Goal: Task Accomplishment & Management: Use online tool/utility

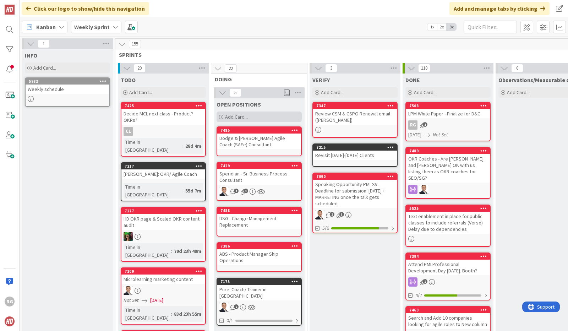
click at [241, 112] on div "Add Card..." at bounding box center [258, 116] width 85 height 11
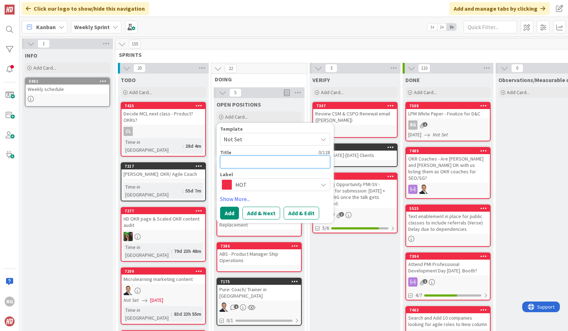
type textarea "x"
type textarea "S"
type textarea "x"
type textarea "Sr"
type textarea "x"
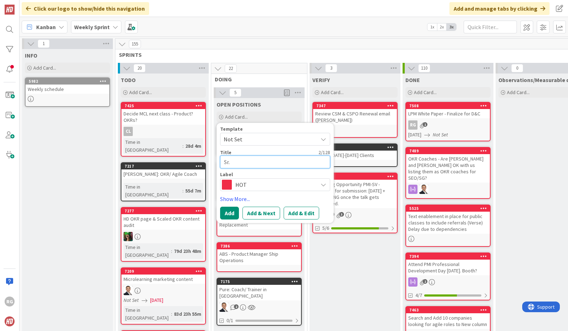
type textarea "Sr."
type textarea "x"
type textarea "Sr. P"
type textarea "x"
type textarea "Sr. Pr"
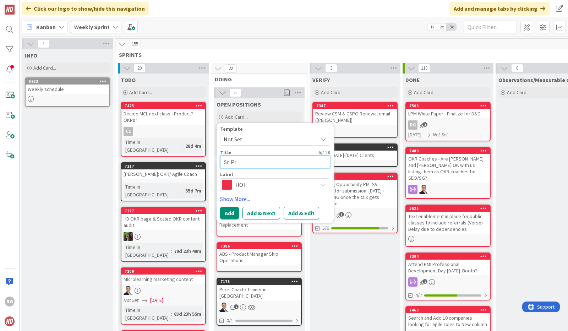
type textarea "x"
type textarea "Sr. Pri"
type textarea "x"
type textarea "Sr. Pric"
type textarea "x"
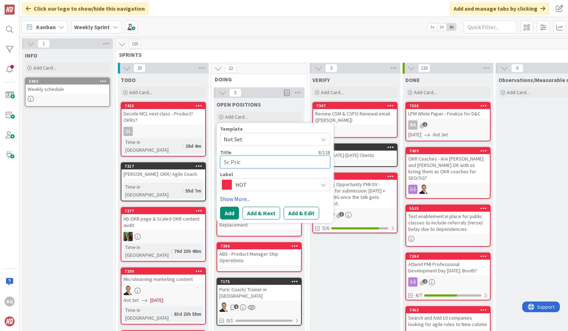
type textarea "Sr. Pri"
type textarea "x"
type textarea "Sr. Prin"
type textarea "x"
type textarea "Sr. Prini"
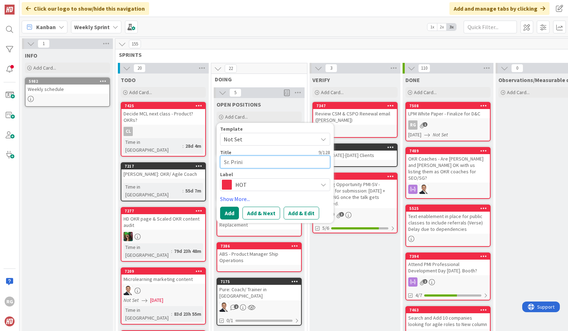
type textarea "x"
type textarea "Sr. Prinic"
type textarea "x"
type textarea "Sr. Prini"
type textarea "x"
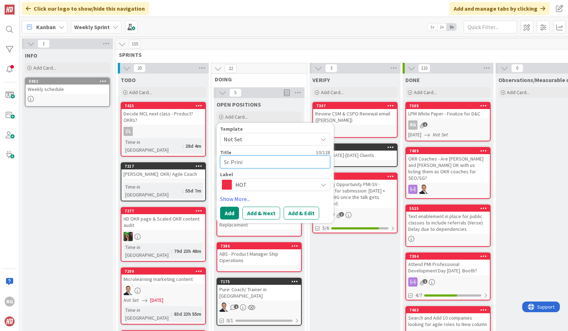
type textarea "Sr. Prin"
type textarea "x"
type textarea "Sr. Princ"
type textarea "x"
type textarea "Sr. Princi"
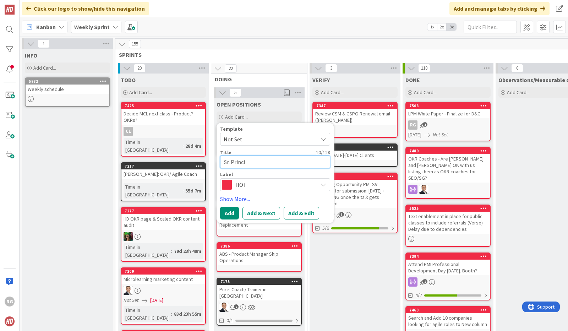
type textarea "x"
type textarea "Sr. Princip"
type textarea "x"
type textarea "Sr. Principal"
type textarea "x"
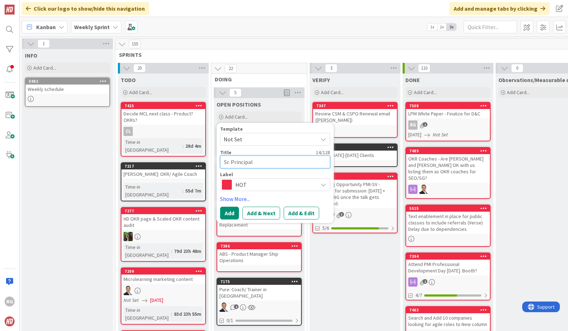
type textarea "Sr. Principal E"
type textarea "x"
type textarea "Sr. Principal En"
type textarea "x"
type textarea "Sr. Principal Eng"
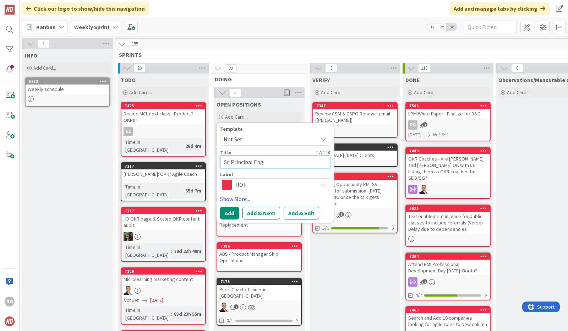
type textarea "x"
type textarea "Sr. Principal Engi"
type textarea "x"
type textarea "Sr. Principal Engin"
type textarea "x"
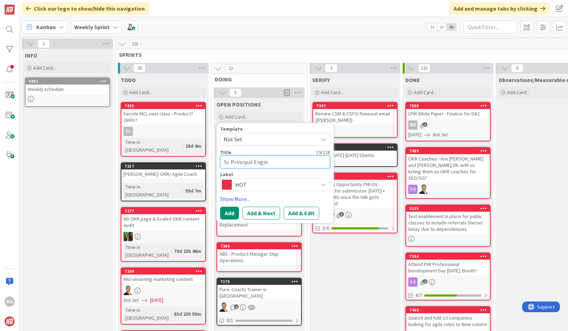
type textarea "Sr. Principal Engine"
type textarea "x"
type textarea "Sr. Principal Enginee"
type textarea "x"
type textarea "Sr. Principal Engineer"
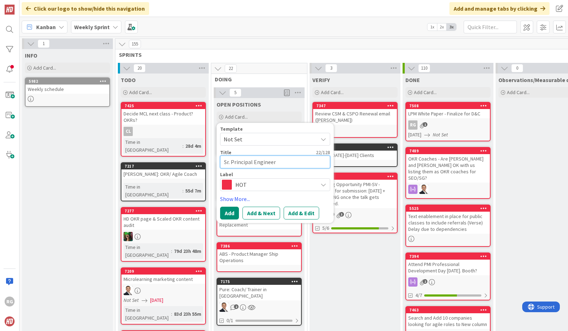
type textarea "x"
type textarea "Sr. Principal Engineer"
type textarea "x"
type textarea "Sr. Principal Engineer A"
type textarea "x"
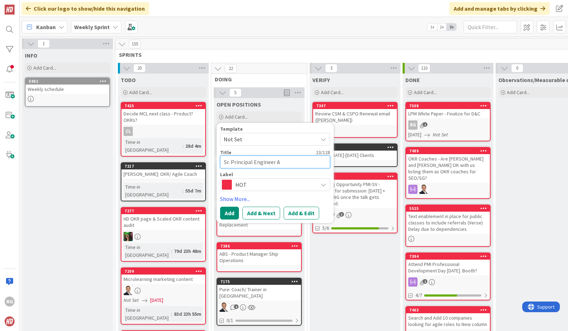
type textarea "Sr. Principal Engineer AI"
type textarea "x"
type textarea "Sr. Principal Engineer AI"
type textarea "x"
type textarea "Sr. Principal Engineer AI -"
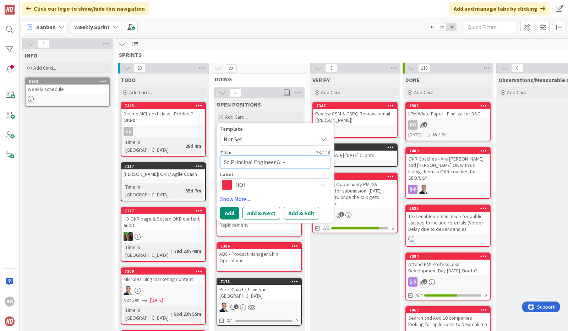
type textarea "x"
type textarea "Sr. Principal Engineer AI - D"
type textarea "x"
type textarea "Sr. Principal Engineer AI -"
click at [223, 161] on textarea "Sr. Principal Engineer AI -" at bounding box center [275, 161] width 110 height 13
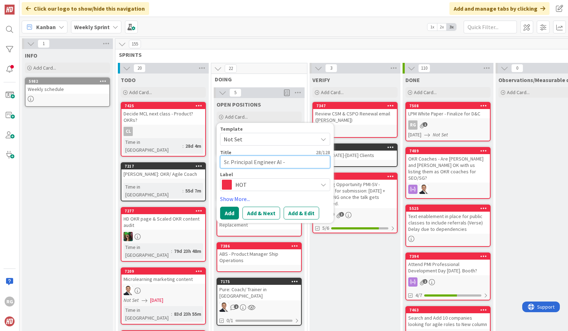
type textarea "x"
type textarea "PSr. Principal Engineer AI -"
type textarea "x"
type textarea "Sr. Principal Engineer AI -"
type textarea "x"
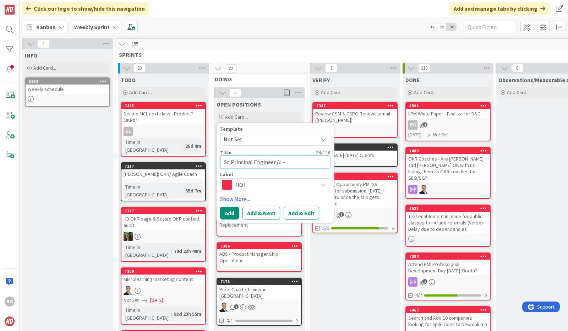
type textarea "SSr. Principal Engineer AI -"
type textarea "x"
type textarea "SPSr. Principal Engineer AI -"
type textarea "x"
type textarea "SPrSr. Principal Engineer AI -"
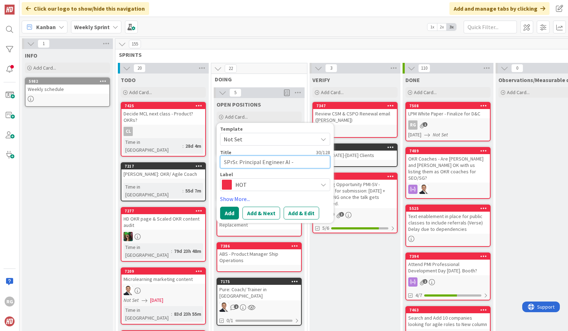
type textarea "x"
type textarea "SPreSr. Principal Engineer AI -"
type textarea "x"
type textarea "SPrSr. Principal Engineer AI -"
type textarea "x"
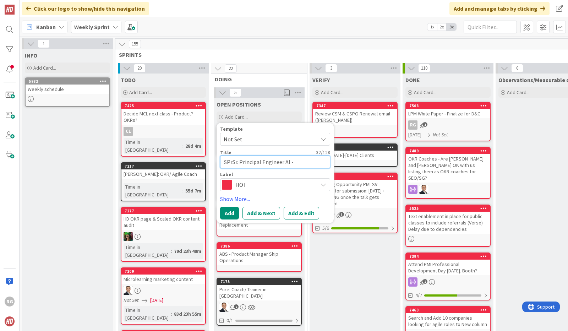
type textarea "SPSr. Principal Engineer AI -"
type textarea "x"
type textarea "SSr. Principal Engineer AI -"
type textarea "x"
type textarea "SpSr. Principal Engineer AI -"
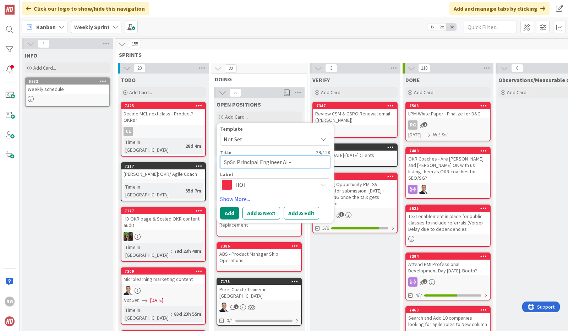
type textarea "x"
type textarea "SprSr. Principal Engineer AI -"
type textarea "x"
type textarea "SpreSr. Principal Engineer AI -"
type textarea "x"
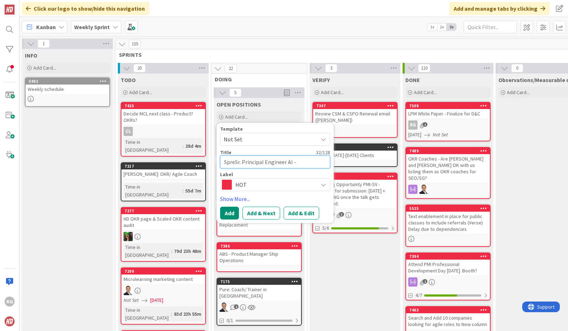
type textarea "SpreiSr. Principal Engineer AI -"
type textarea "x"
type textarea "SpreidSr. Principal Engineer AI -"
type textarea "x"
type textarea "SpreidiSr. Principal Engineer AI -"
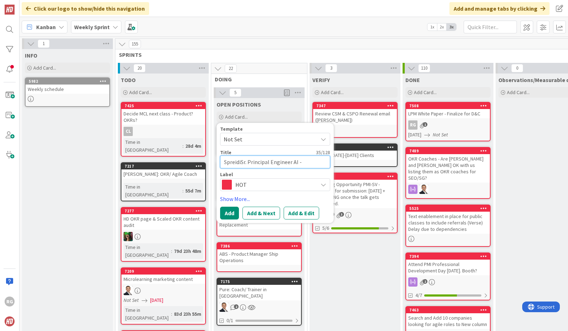
type textarea "x"
type textarea "SpreidSr. Principal Engineer AI -"
type textarea "x"
type textarea "SpreiSr. Principal Engineer AI -"
type textarea "x"
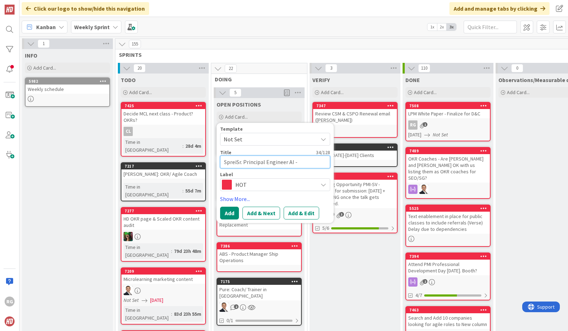
type textarea "SpreSr. Principal Engineer AI -"
type textarea "x"
type textarea "SprSr. Principal Engineer AI -"
type textarea "x"
type textarea "SpSr. Principal Engineer AI -"
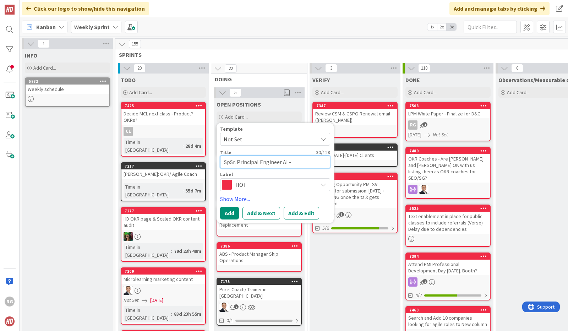
type textarea "x"
type textarea "SpeSr. Principal Engineer AI -"
type textarea "x"
type textarea "SperSr. Principal Engineer AI -"
type textarea "x"
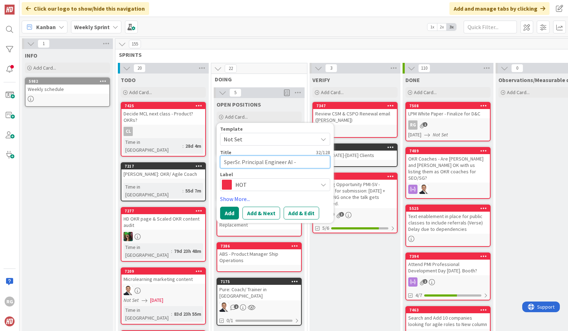
type textarea "SperiSr. Principal Engineer AI -"
type textarea "x"
type textarea "SperidSr. Principal Engineer AI -"
type textarea "x"
type textarea "SperidiSr. Principal Engineer AI -"
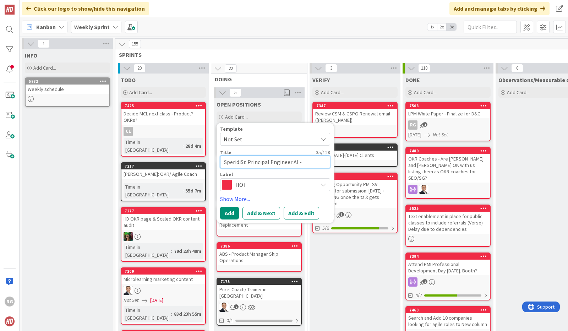
type textarea "x"
type textarea "SperidianSr. Principal Engineer AI -"
type textarea "x"
type textarea "Speridian-Sr. Principal Engineer AI -"
click at [228, 213] on button "Add" at bounding box center [229, 213] width 19 height 13
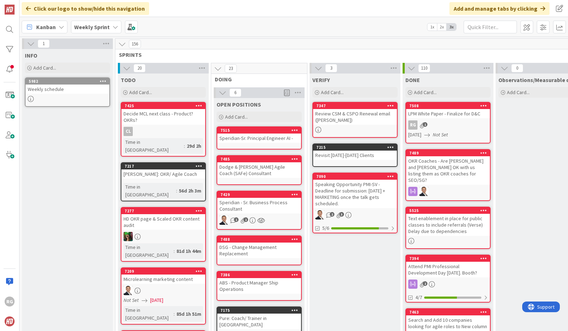
click at [255, 139] on div "Speridian-Sr. Principal Engineer AI -" at bounding box center [259, 137] width 84 height 9
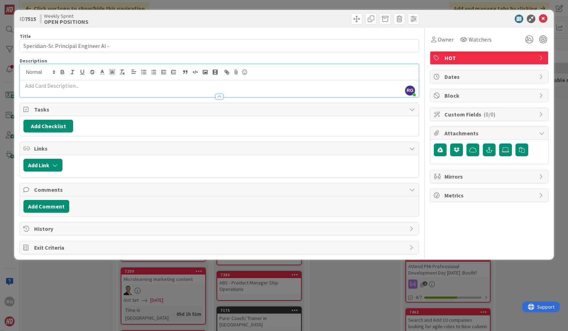
click at [60, 73] on div "RG [PERSON_NAME] just joined" at bounding box center [219, 80] width 399 height 33
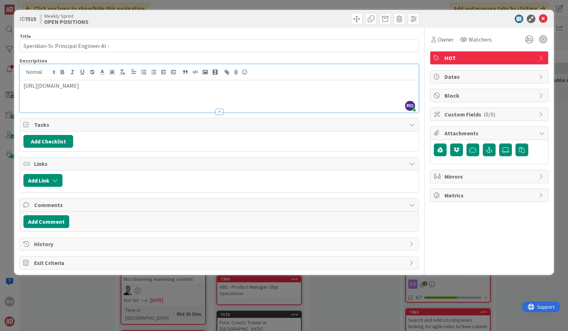
click at [25, 98] on div "[URL][DOMAIN_NAME]" at bounding box center [219, 96] width 399 height 32
click at [23, 83] on p "[URL][DOMAIN_NAME]" at bounding box center [218, 86] width 391 height 8
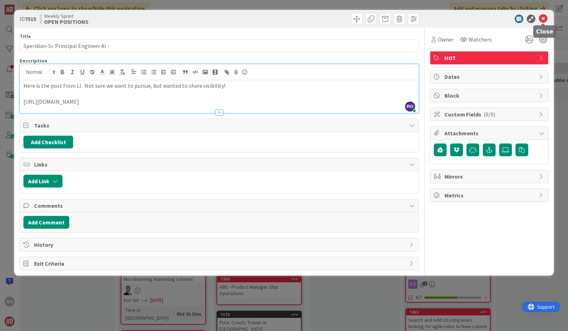
click at [544, 18] on icon at bounding box center [543, 19] width 9 height 9
